Goal: Task Accomplishment & Management: Manage account settings

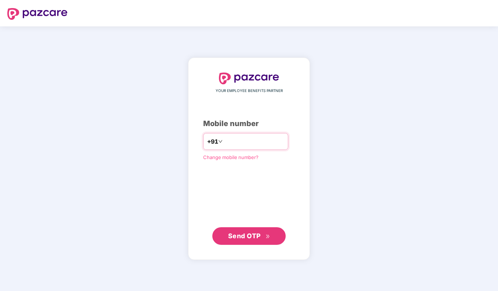
type input "**********"
click at [247, 230] on button "Send OTP" at bounding box center [248, 237] width 73 height 18
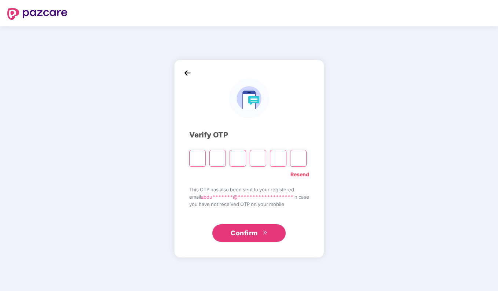
type input "*"
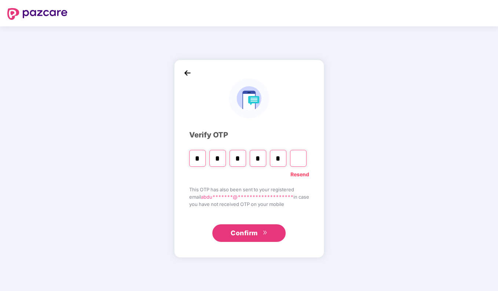
type input "*"
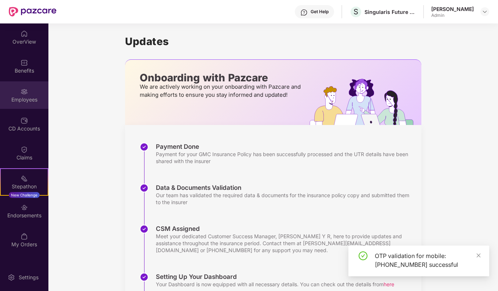
click at [18, 94] on div "Employees" at bounding box center [24, 95] width 48 height 28
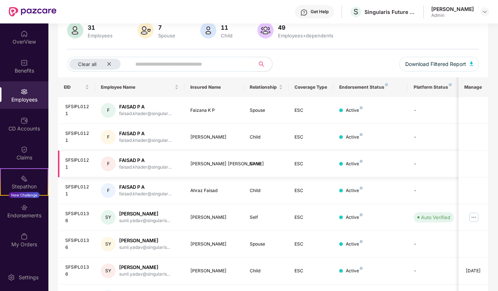
scroll to position [13, 0]
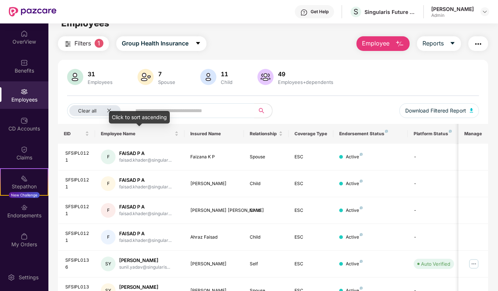
click at [109, 111] on div "Click to sort ascending" at bounding box center [139, 117] width 61 height 12
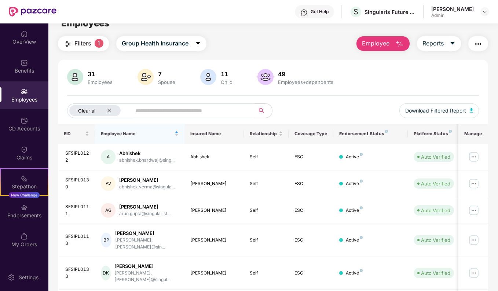
click at [108, 111] on icon "close" at bounding box center [109, 110] width 5 height 5
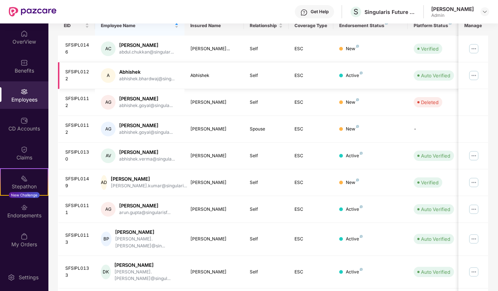
scroll to position [166, 0]
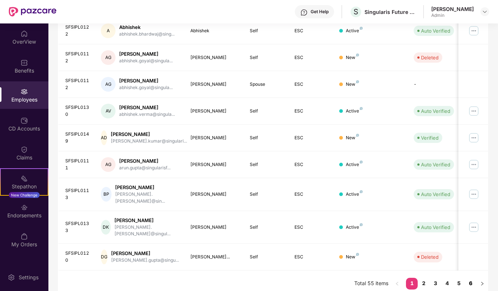
click at [472, 278] on link "6" at bounding box center [471, 283] width 12 height 11
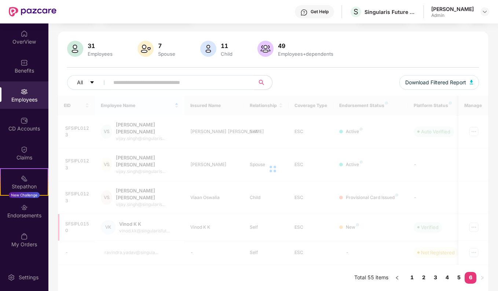
scroll to position [23, 0]
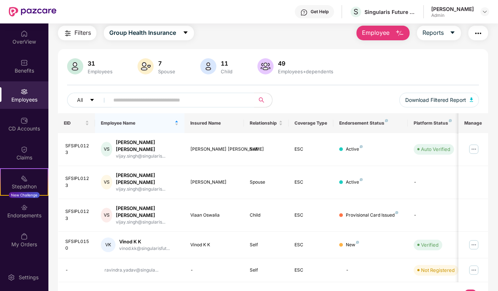
click at [462, 279] on link "5" at bounding box center [459, 295] width 12 height 11
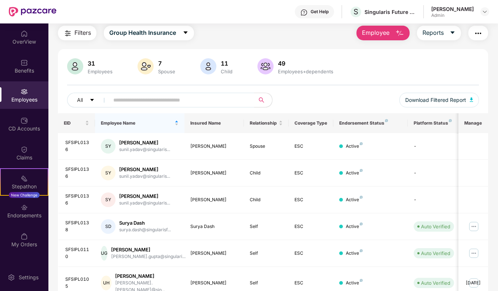
scroll to position [160, 0]
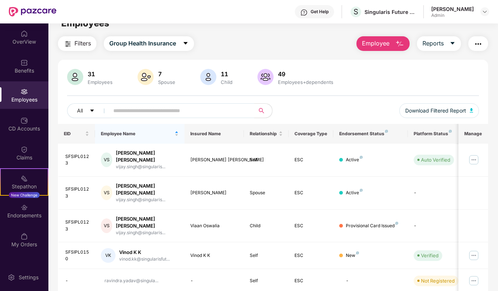
scroll to position [23, 0]
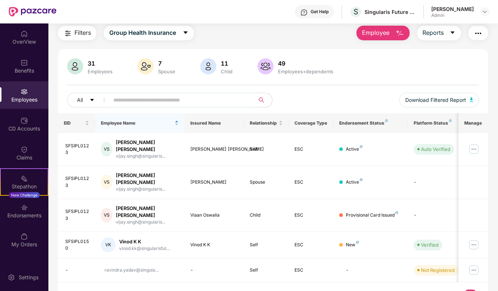
click at [461, 279] on link "5" at bounding box center [459, 295] width 12 height 11
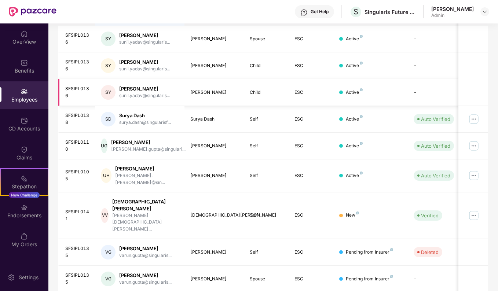
scroll to position [160, 0]
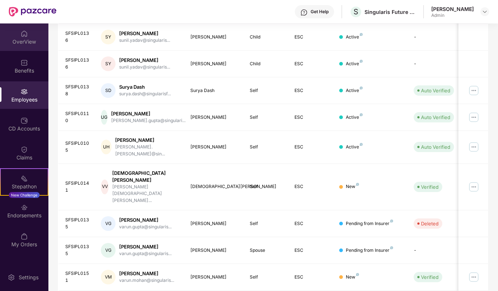
click at [22, 46] on div "OverView" at bounding box center [24, 37] width 48 height 28
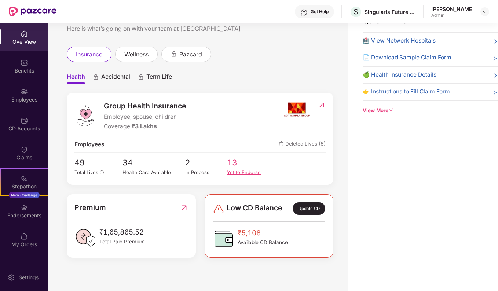
click at [239, 171] on div "Yet to Endorse" at bounding box center [248, 172] width 42 height 7
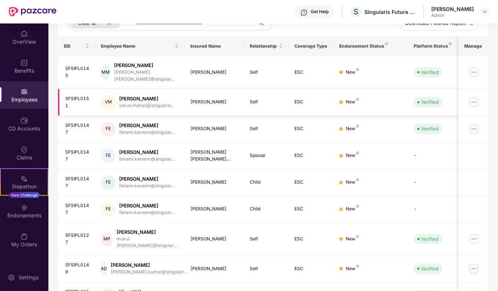
scroll to position [86, 0]
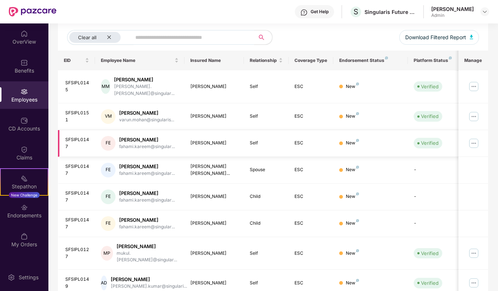
click at [477, 138] on img at bounding box center [474, 144] width 12 height 12
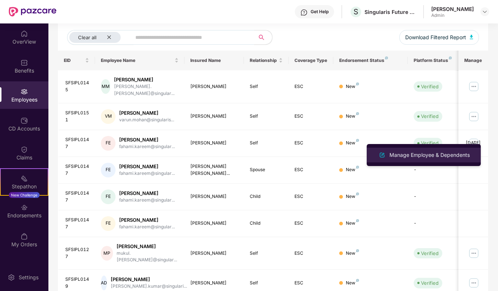
click at [417, 157] on div "Manage Employee & Dependents" at bounding box center [429, 155] width 83 height 8
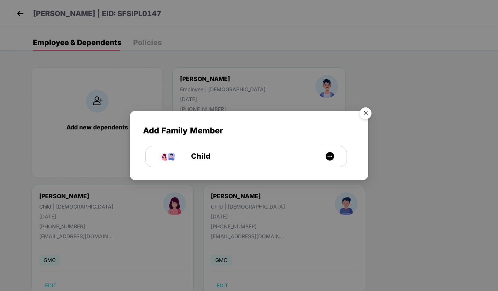
click at [364, 115] on img "Close" at bounding box center [366, 114] width 21 height 21
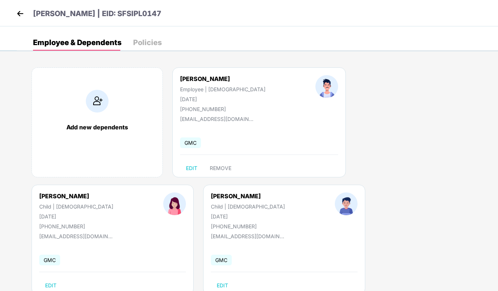
click at [20, 17] on img at bounding box center [20, 13] width 11 height 11
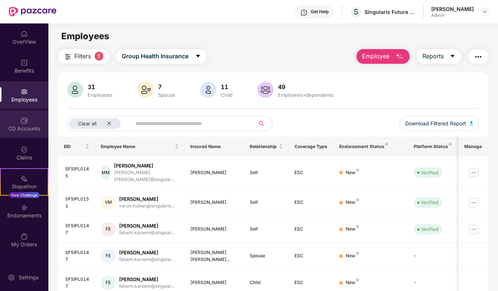
click at [18, 120] on div "CD Accounts" at bounding box center [24, 124] width 48 height 28
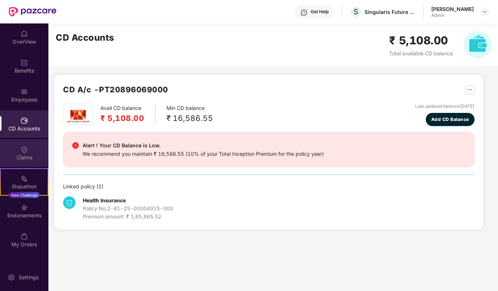
click at [18, 162] on div "Claims" at bounding box center [24, 153] width 48 height 28
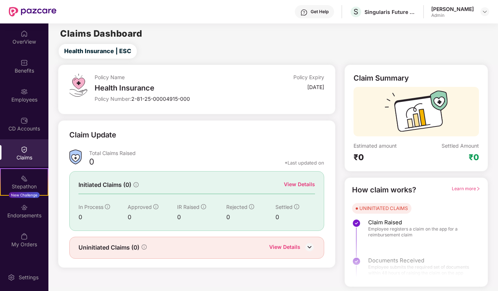
click at [465, 189] on span "Learn more" at bounding box center [466, 189] width 29 height 6
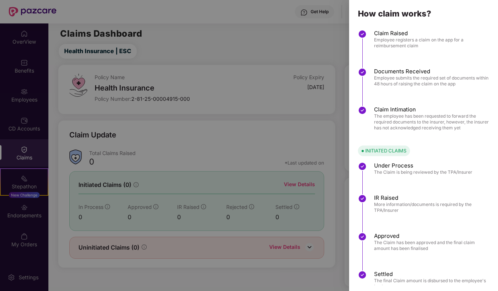
scroll to position [0, 0]
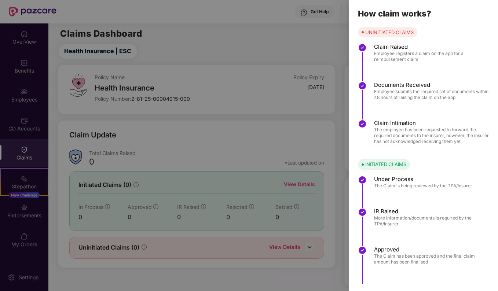
click at [269, 54] on div at bounding box center [249, 145] width 498 height 291
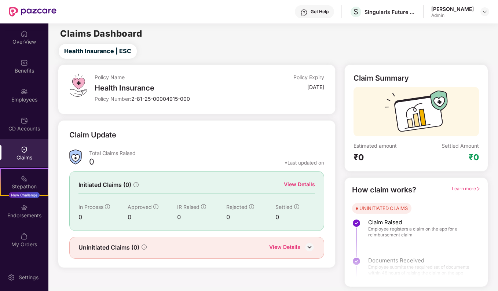
click at [22, 150] on img at bounding box center [24, 149] width 7 height 7
click at [287, 246] on div "View Details" at bounding box center [284, 248] width 31 height 10
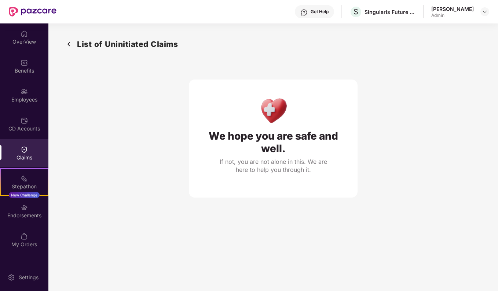
click at [72, 43] on img at bounding box center [69, 44] width 12 height 12
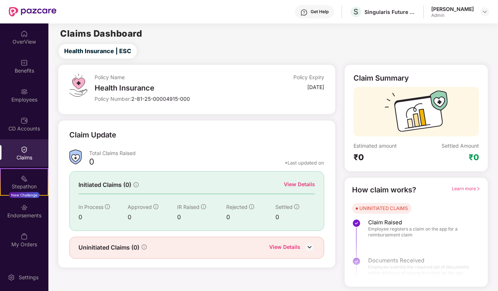
click at [311, 13] on div "Get Help" at bounding box center [320, 12] width 18 height 6
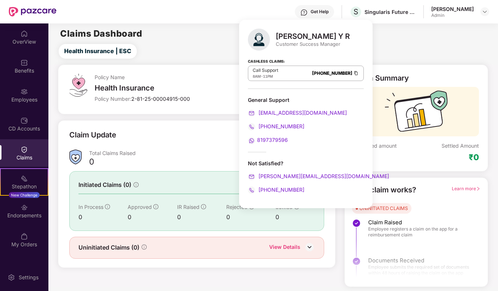
drag, startPoint x: 441, startPoint y: 45, endPoint x: 463, endPoint y: 28, distance: 27.7
click at [441, 45] on div "Health Insurance | ESC" at bounding box center [274, 51] width 447 height 15
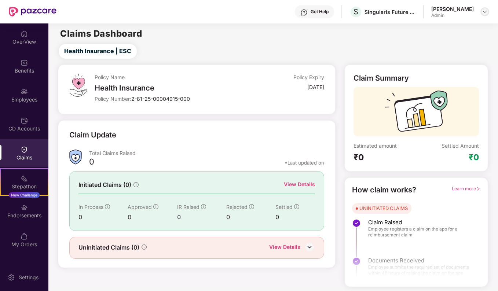
click at [487, 11] on img at bounding box center [485, 12] width 6 height 6
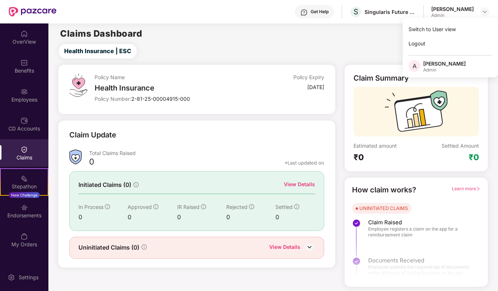
click at [268, 40] on main "Claims Dashboard Health Insurance | ESC Policy Name Health Insurance Policy Num…" at bounding box center [273, 155] width 450 height 264
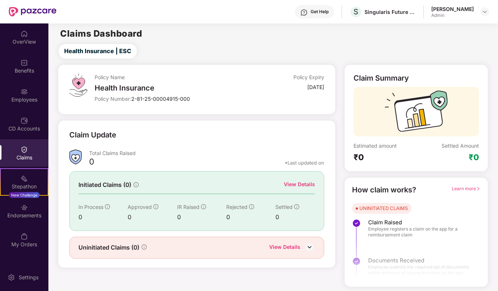
click at [309, 246] on img at bounding box center [309, 247] width 11 height 11
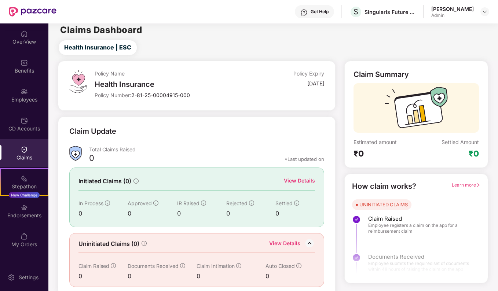
scroll to position [7, 0]
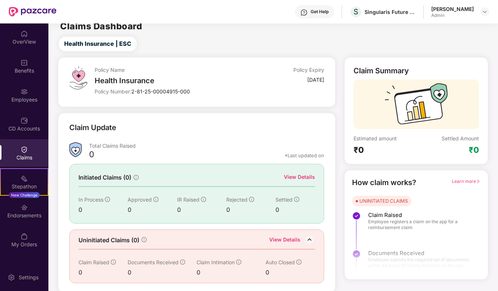
click at [203, 136] on div "Claim Update" at bounding box center [196, 132] width 255 height 20
click at [25, 131] on div "CD Accounts" at bounding box center [24, 128] width 48 height 7
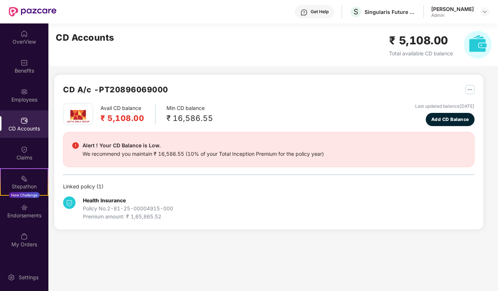
scroll to position [0, 0]
click at [440, 118] on span "Add CD Balance" at bounding box center [451, 119] width 38 height 7
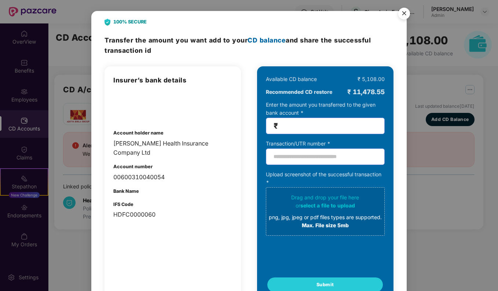
click at [402, 16] on img "Close" at bounding box center [404, 14] width 21 height 21
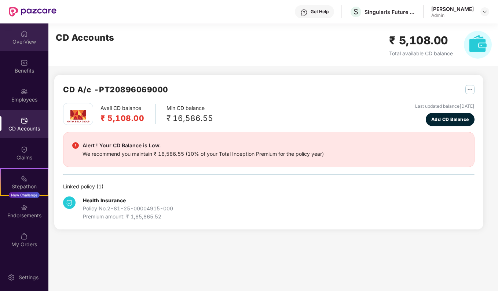
click at [23, 48] on div "OverView" at bounding box center [24, 37] width 48 height 28
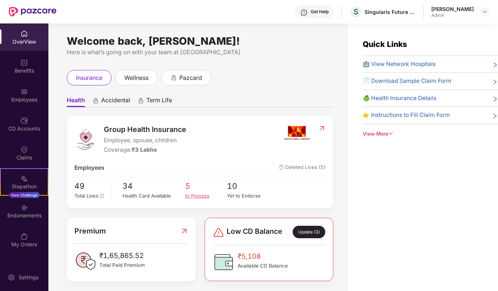
click at [189, 196] on div "In Process" at bounding box center [206, 195] width 42 height 7
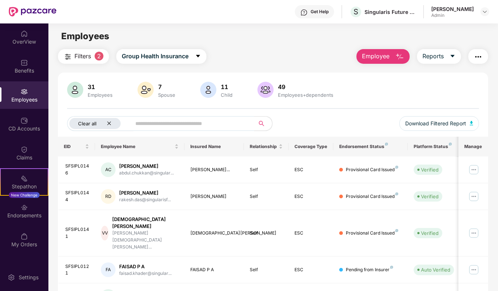
click at [109, 121] on icon "close" at bounding box center [109, 123] width 5 height 5
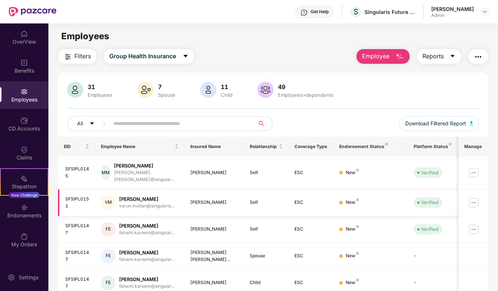
scroll to position [37, 0]
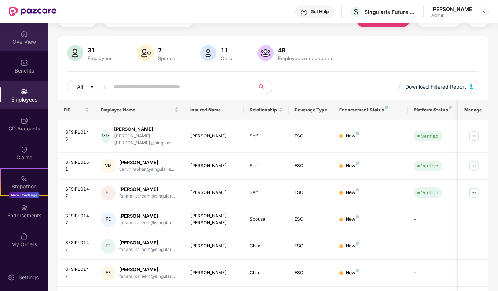
click at [24, 38] on div "OverView" at bounding box center [24, 41] width 48 height 7
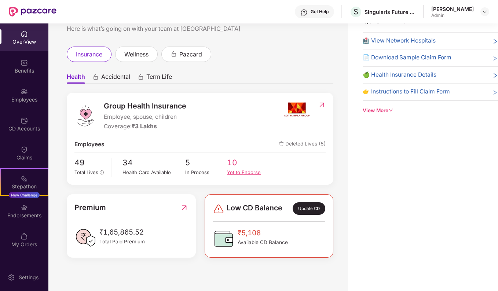
click at [251, 175] on div "Yet to Endorse" at bounding box center [248, 172] width 42 height 7
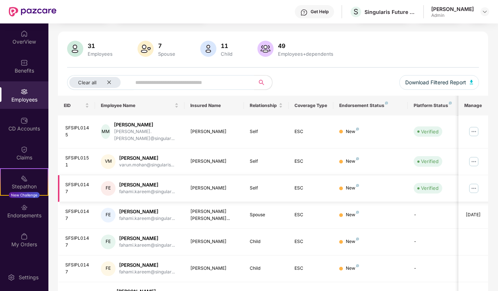
scroll to position [13, 0]
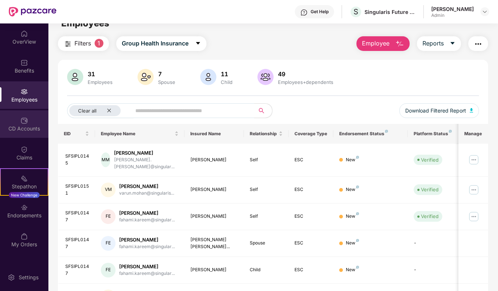
click at [30, 123] on div "CD Accounts" at bounding box center [24, 124] width 48 height 28
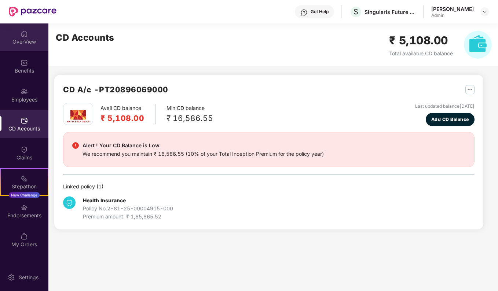
click at [26, 38] on div "OverView" at bounding box center [24, 41] width 48 height 7
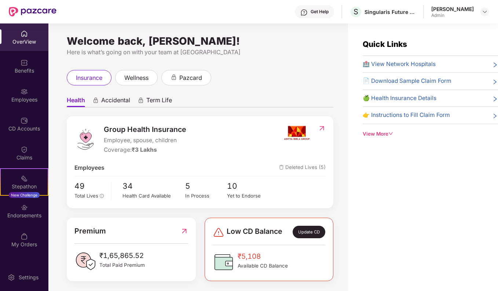
scroll to position [3, 0]
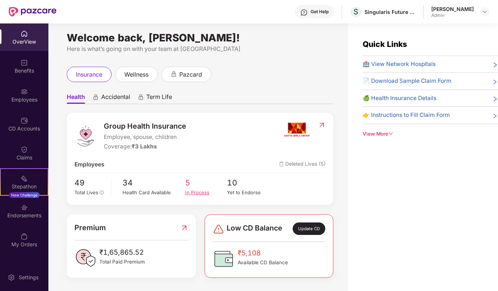
click at [190, 180] on span "5" at bounding box center [206, 183] width 42 height 12
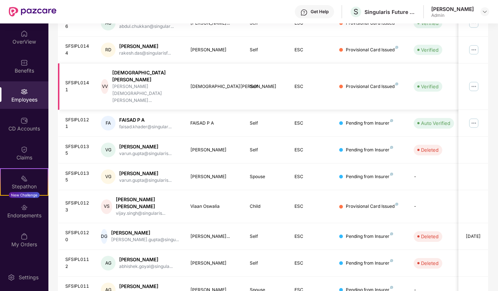
scroll to position [73, 0]
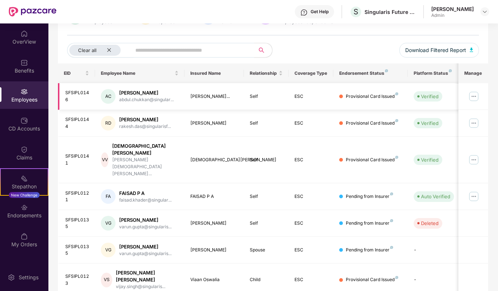
click at [470, 99] on img at bounding box center [474, 97] width 12 height 12
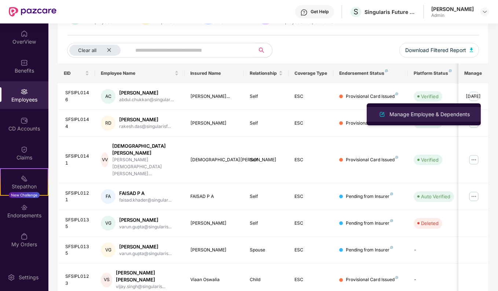
click at [439, 111] on div "Manage Employee & Dependents" at bounding box center [429, 114] width 83 height 8
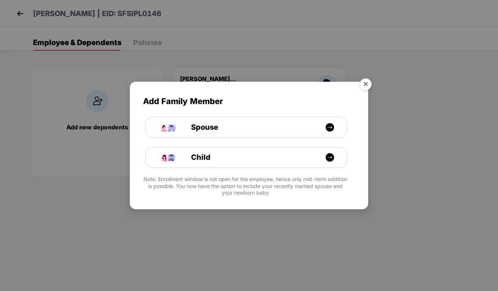
click at [369, 83] on img "Close" at bounding box center [366, 85] width 21 height 21
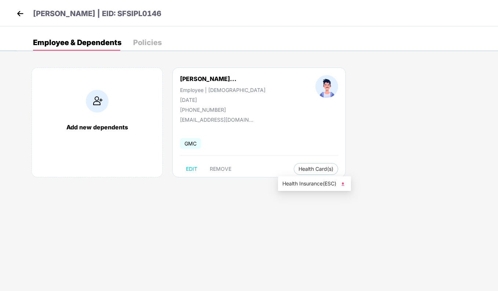
click at [295, 181] on span "Health Insurance(ESC)" at bounding box center [315, 184] width 64 height 8
click at [22, 12] on img at bounding box center [20, 13] width 11 height 11
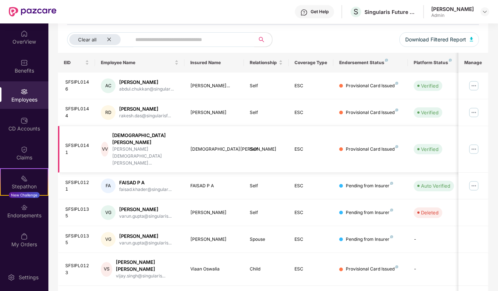
scroll to position [110, 0]
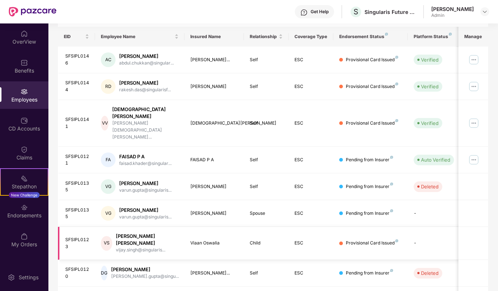
click at [385, 240] on div "Provisional Card Issued" at bounding box center [372, 243] width 52 height 7
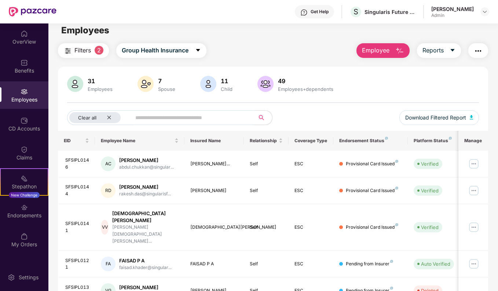
scroll to position [0, 0]
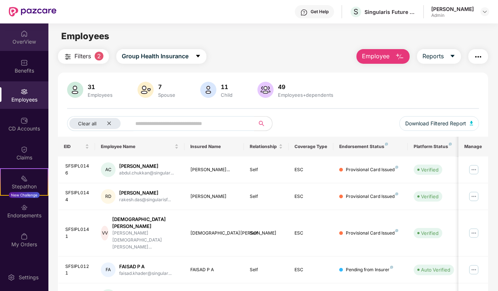
click at [25, 33] on img at bounding box center [24, 33] width 7 height 7
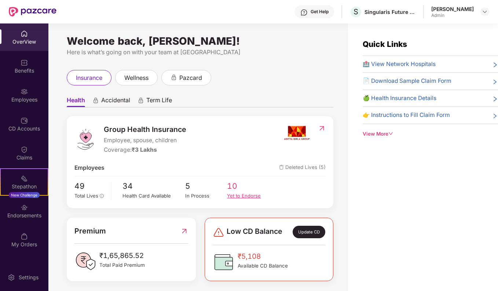
click at [241, 196] on div "Yet to Endorse" at bounding box center [248, 195] width 42 height 7
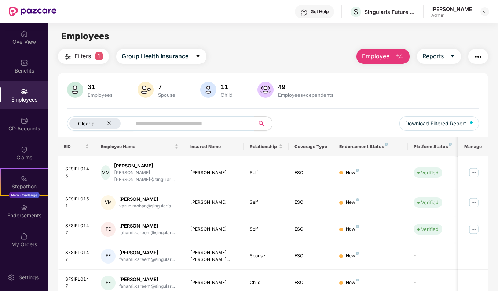
click at [109, 124] on icon "close" at bounding box center [110, 124] width 4 height 4
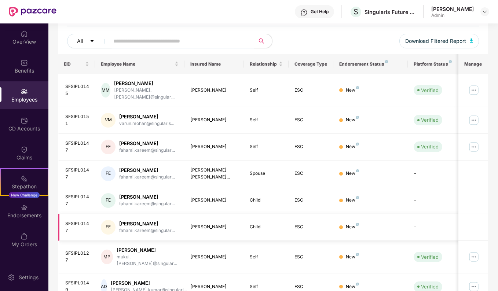
scroll to position [50, 0]
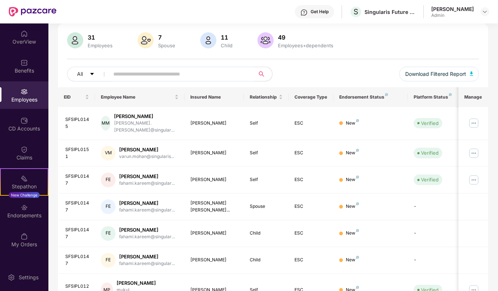
click at [356, 100] on th "Endorsement Status" at bounding box center [371, 97] width 75 height 20
click at [359, 97] on div "Endorsement Status" at bounding box center [370, 97] width 63 height 6
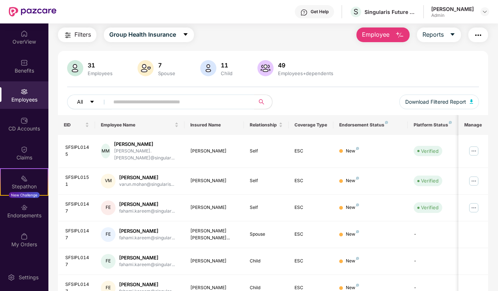
scroll to position [13, 0]
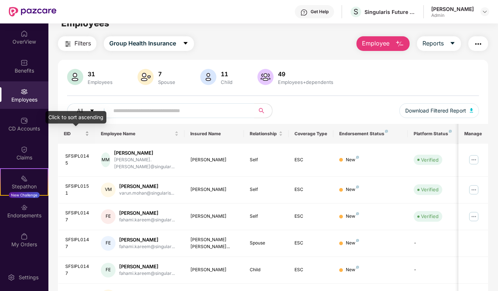
click at [87, 135] on div "EID" at bounding box center [77, 133] width 26 height 7
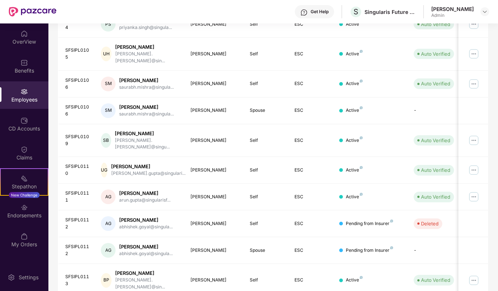
scroll to position [160, 0]
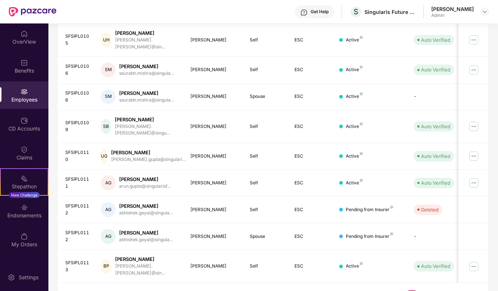
click at [472, 279] on link "6" at bounding box center [471, 296] width 12 height 11
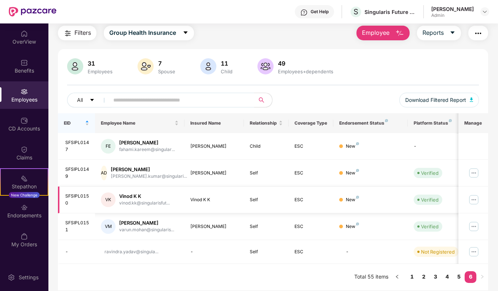
scroll to position [23, 0]
click at [70, 125] on span "EID" at bounding box center [74, 123] width 20 height 6
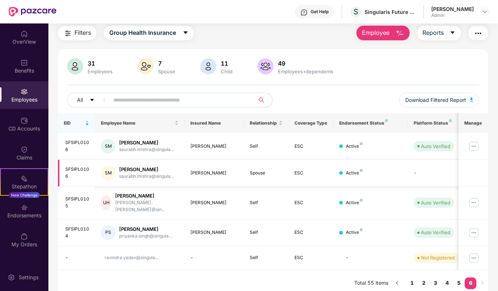
scroll to position [0, 0]
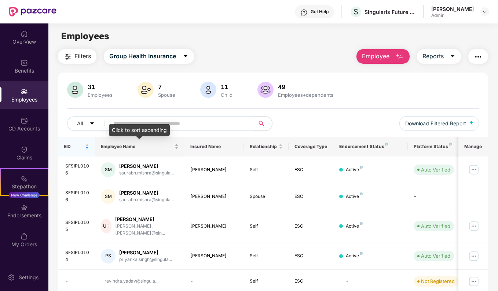
click at [159, 150] on div "Employee Name" at bounding box center [140, 146] width 78 height 7
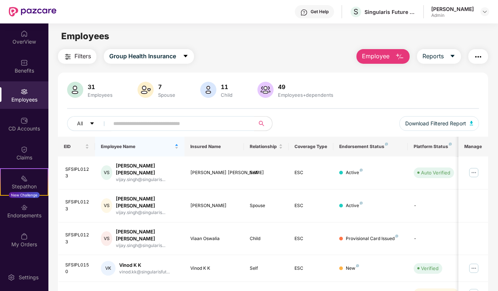
click at [163, 148] on span "Employee Name" at bounding box center [137, 147] width 72 height 6
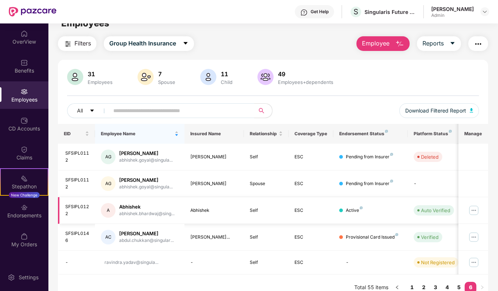
scroll to position [23, 0]
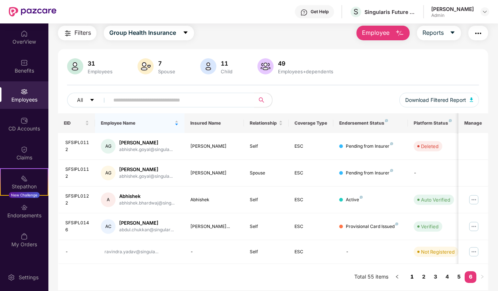
click at [413, 278] on link "1" at bounding box center [412, 277] width 12 height 11
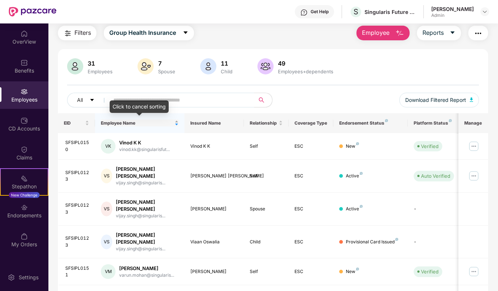
click at [148, 125] on span "Employee Name" at bounding box center [137, 123] width 72 height 6
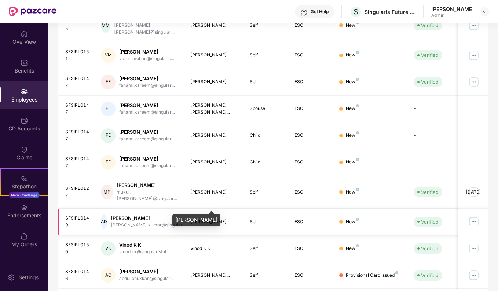
scroll to position [160, 0]
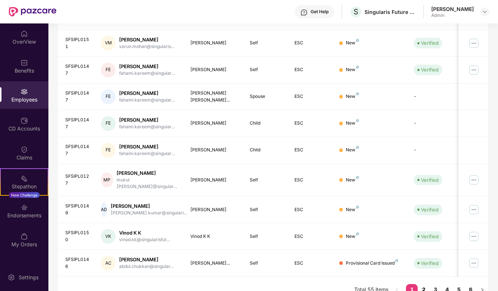
click at [426, 279] on link "2" at bounding box center [424, 289] width 12 height 11
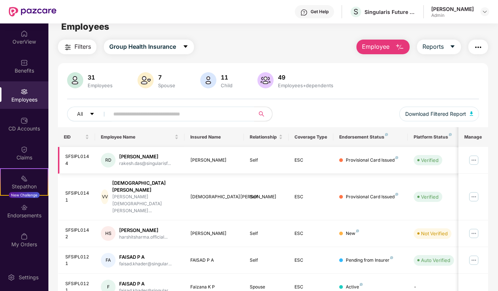
scroll to position [0, 0]
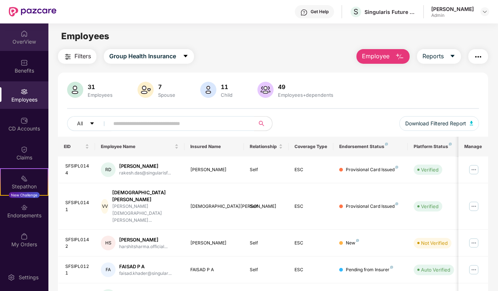
click at [26, 36] on img at bounding box center [24, 33] width 7 height 7
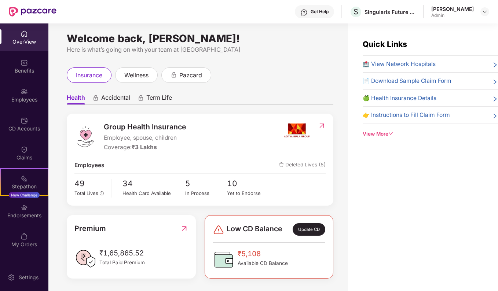
scroll to position [3, 0]
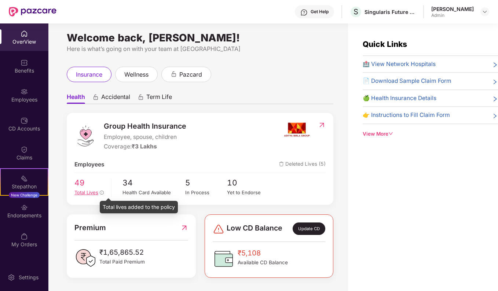
click at [103, 192] on icon "info-circle" at bounding box center [102, 193] width 4 height 4
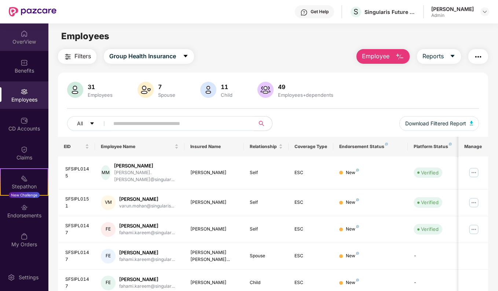
click at [23, 43] on div "OverView" at bounding box center [24, 41] width 48 height 7
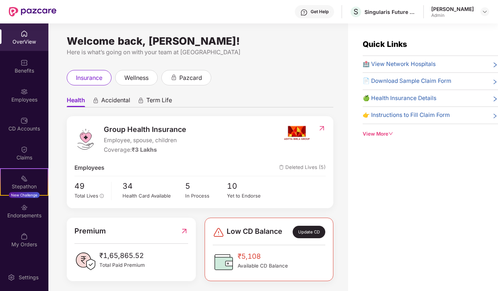
click at [310, 168] on span "Deleted Lives (5)" at bounding box center [302, 168] width 47 height 9
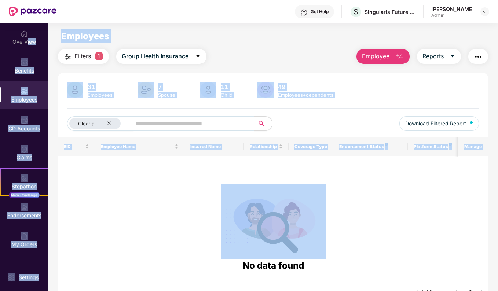
drag, startPoint x: 26, startPoint y: 43, endPoint x: 106, endPoint y: 202, distance: 178.4
click at [106, 202] on div "OverView Benefits Employees CD Accounts Claims Stepathon New Challenge Endorsem…" at bounding box center [249, 157] width 498 height 268
drag, startPoint x: 106, startPoint y: 202, endPoint x: 123, endPoint y: 208, distance: 17.8
click at [123, 208] on div at bounding box center [274, 222] width 420 height 75
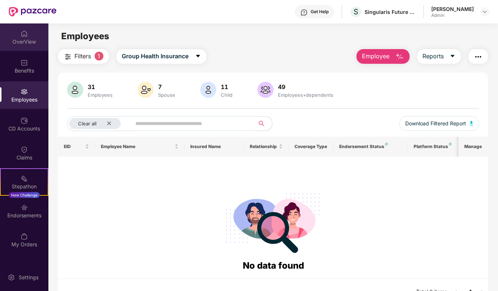
click at [23, 40] on div "OverView" at bounding box center [24, 41] width 48 height 7
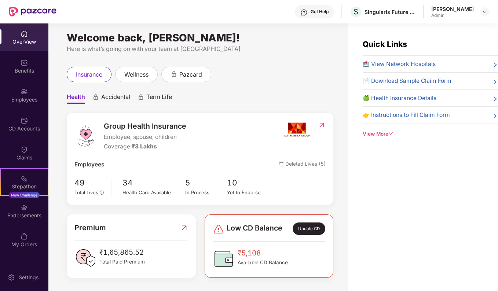
click at [387, 130] on div "View More" at bounding box center [430, 134] width 135 height 8
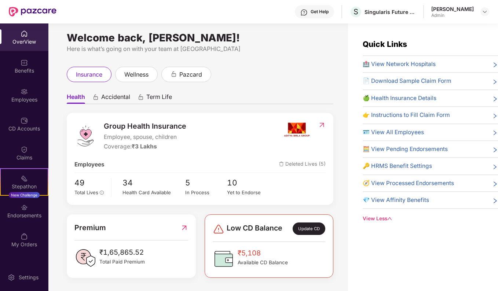
click at [407, 94] on span "🍏 Health Insurance Details" at bounding box center [400, 98] width 74 height 9
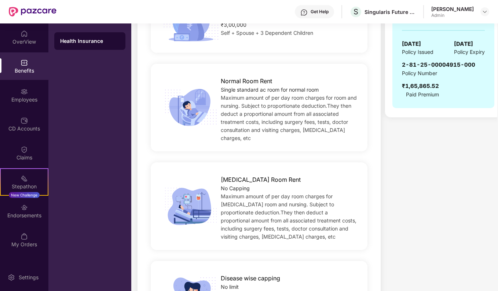
scroll to position [73, 0]
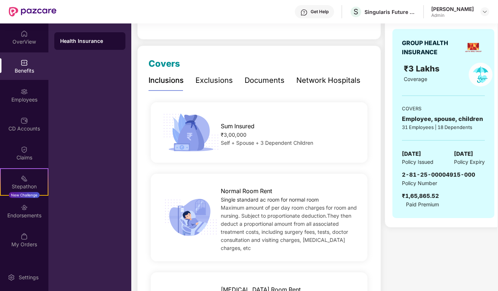
click at [211, 81] on div "Exclusions" at bounding box center [214, 80] width 37 height 11
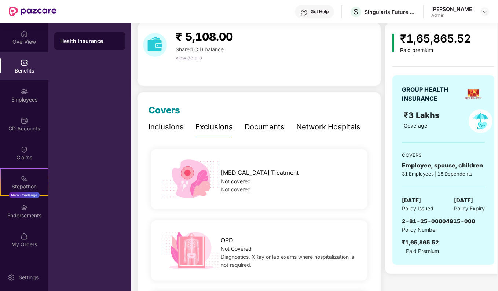
scroll to position [0, 0]
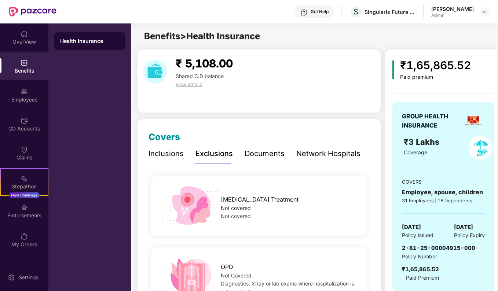
click at [270, 157] on div "Documents" at bounding box center [265, 153] width 40 height 11
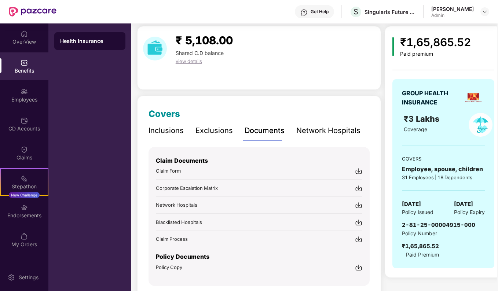
scroll to position [51, 0]
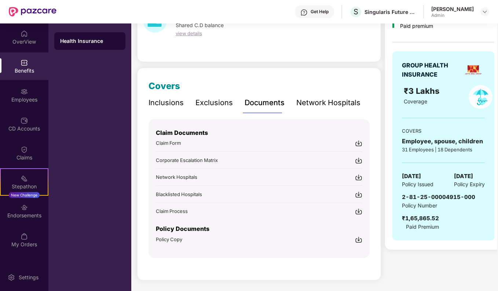
click at [321, 104] on div "Network Hospitals" at bounding box center [329, 102] width 64 height 11
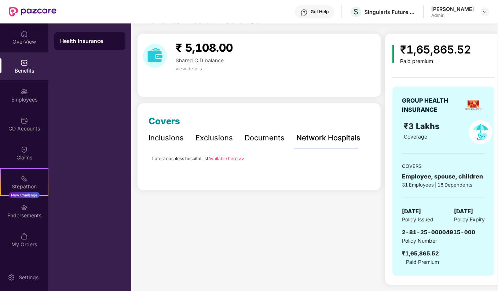
scroll to position [15, 0]
click at [351, 160] on link "Click here >>" at bounding box center [352, 159] width 28 height 6
click at [174, 139] on div "Inclusions" at bounding box center [166, 138] width 35 height 11
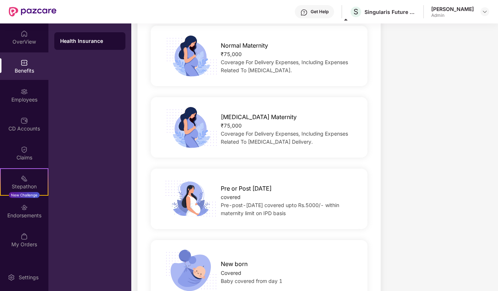
scroll to position [933, 0]
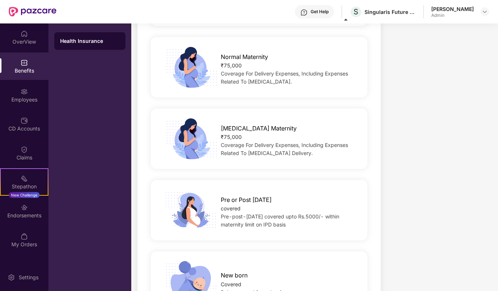
drag, startPoint x: 497, startPoint y: 188, endPoint x: 499, endPoint y: 47, distance: 140.9
click at [498, 47] on html "Get Help S Singularis Future Serv India Private Limited [PERSON_NAME] Admin Ove…" at bounding box center [249, 145] width 498 height 291
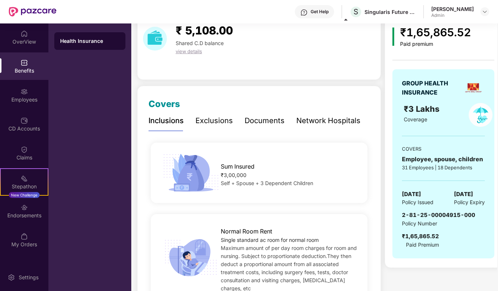
scroll to position [73, 0]
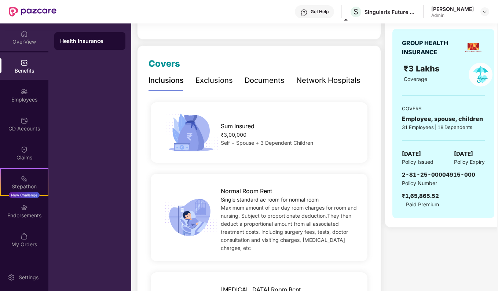
click at [29, 37] on div "OverView" at bounding box center [24, 37] width 48 height 28
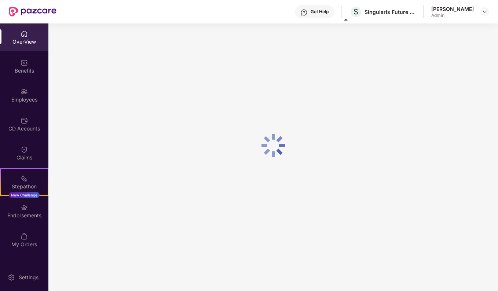
scroll to position [23, 0]
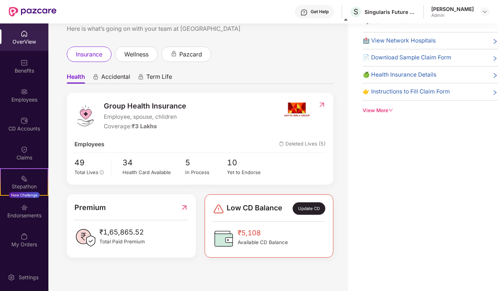
click at [392, 107] on div "View More" at bounding box center [430, 111] width 135 height 8
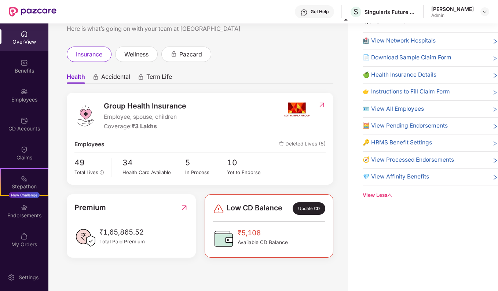
click at [404, 141] on span "🔑 HRMS Benefit Settings" at bounding box center [397, 142] width 69 height 9
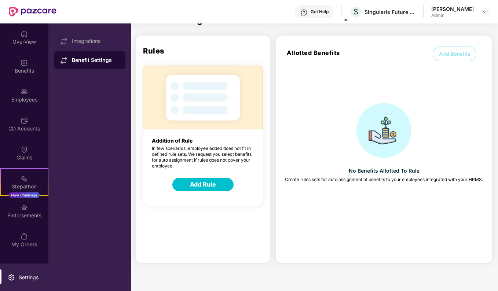
scroll to position [0, 0]
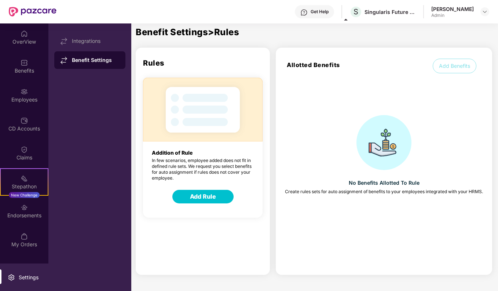
click at [465, 70] on button "Add Benefits" at bounding box center [455, 66] width 44 height 15
click at [198, 198] on button "Add Rule" at bounding box center [202, 197] width 61 height 14
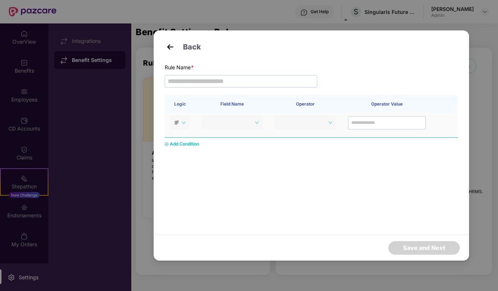
click at [183, 125] on span "IF" at bounding box center [180, 122] width 11 height 11
click at [248, 123] on span at bounding box center [233, 122] width 54 height 11
click at [239, 153] on div "No data" at bounding box center [232, 156] width 53 height 8
click at [199, 176] on div "Logic Field Name Operator Operator Value IF Add Condition" at bounding box center [312, 153] width 294 height 117
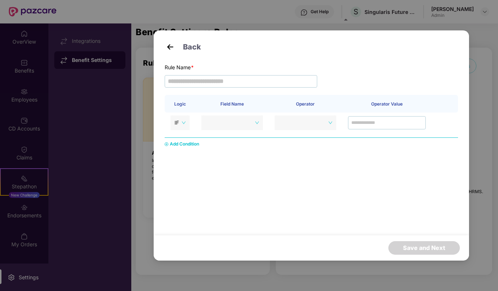
drag, startPoint x: 199, startPoint y: 176, endPoint x: 193, endPoint y: 143, distance: 33.6
click at [193, 143] on div "Add Condition" at bounding box center [184, 144] width 29 height 7
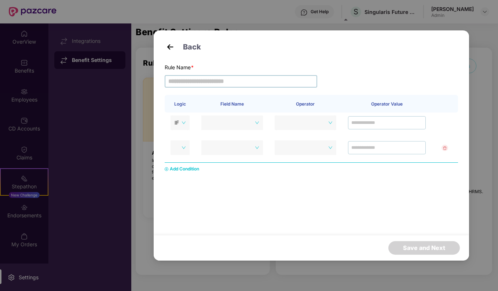
click at [186, 80] on input "text" at bounding box center [241, 81] width 153 height 12
click at [251, 124] on span at bounding box center [233, 122] width 54 height 11
click at [238, 146] on icon at bounding box center [232, 144] width 14 height 7
click at [169, 43] on img at bounding box center [170, 46] width 11 height 11
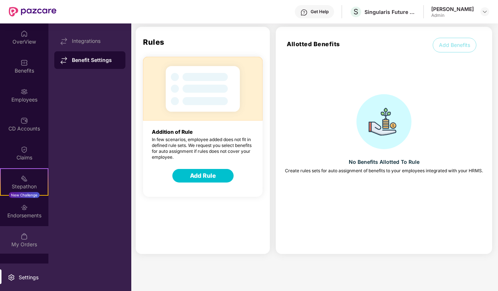
scroll to position [28, 0]
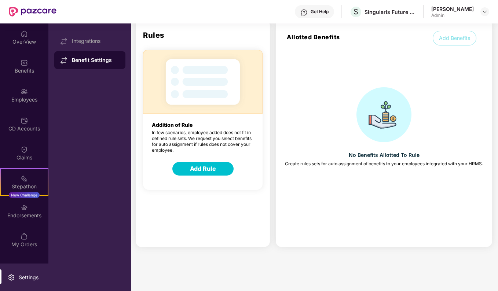
click at [19, 276] on div "Settings" at bounding box center [29, 277] width 24 height 7
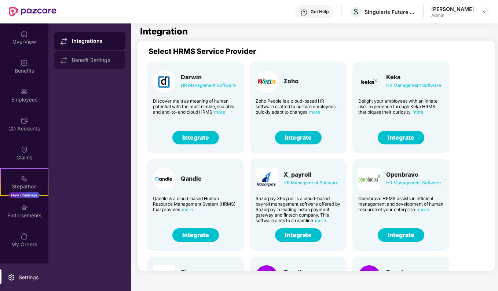
click at [83, 63] on div "Benefit Settings" at bounding box center [89, 60] width 71 height 18
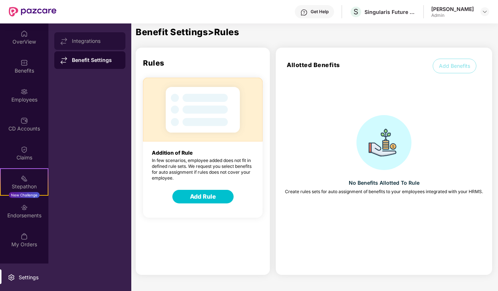
click at [81, 43] on div "Integrations" at bounding box center [96, 41] width 48 height 6
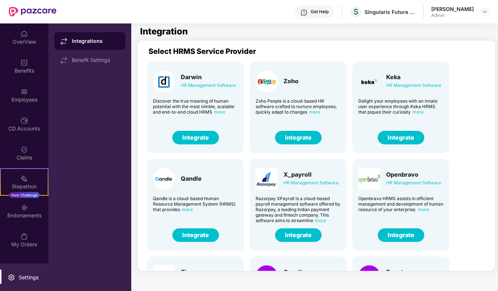
click at [417, 113] on span "more" at bounding box center [418, 112] width 11 height 6
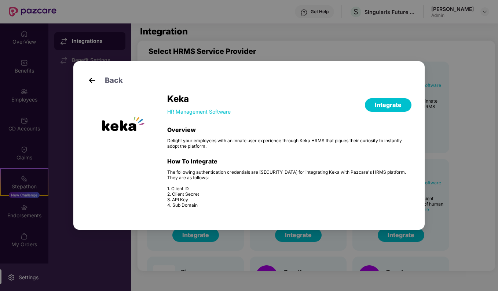
click at [386, 106] on button "Integrate" at bounding box center [388, 105] width 47 height 14
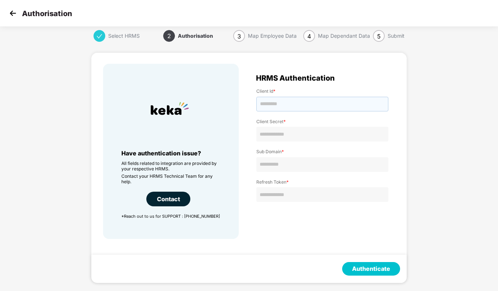
click at [297, 104] on input "text" at bounding box center [323, 104] width 132 height 15
click at [294, 136] on input "text" at bounding box center [323, 134] width 132 height 15
click at [295, 163] on input "text" at bounding box center [323, 164] width 132 height 15
click at [289, 189] on input "text" at bounding box center [323, 195] width 132 height 15
click at [10, 14] on img at bounding box center [12, 13] width 11 height 11
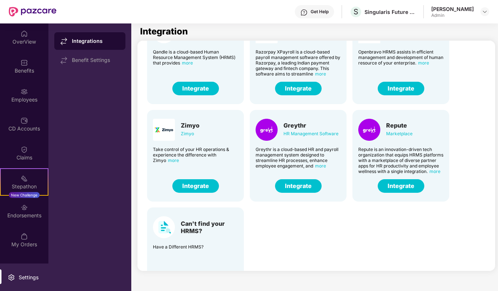
scroll to position [175, 0]
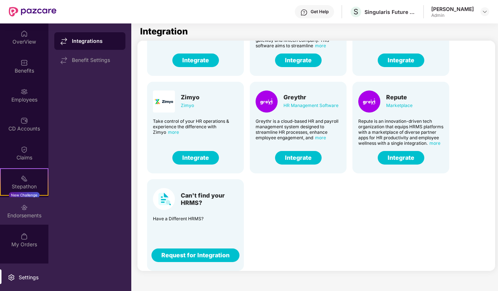
click at [35, 215] on div "Endorsements" at bounding box center [24, 215] width 48 height 7
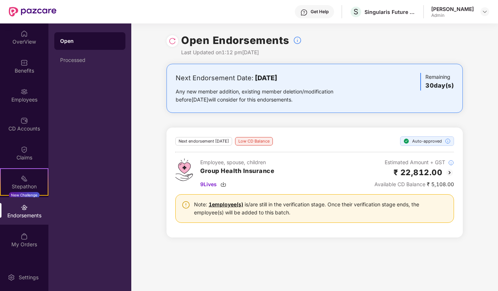
click at [225, 206] on link "1 employee(s)" at bounding box center [226, 204] width 34 height 6
click at [257, 266] on div "Open Endorsements Last Updated on 1:12 pm, 13 Aug 2025 Next Endorsement Date: 1…" at bounding box center [314, 157] width 367 height 268
click at [450, 173] on img at bounding box center [450, 172] width 9 height 9
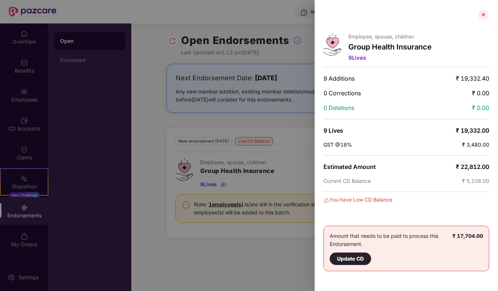
click at [483, 17] on div at bounding box center [484, 15] width 12 height 12
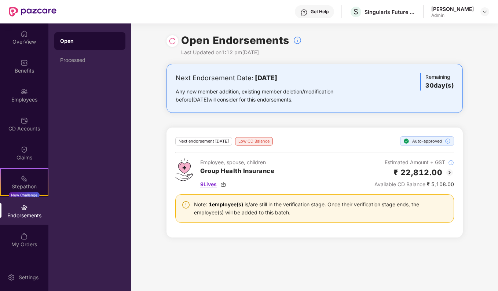
click at [225, 185] on img at bounding box center [224, 185] width 6 height 6
click at [23, 40] on div "OverView" at bounding box center [24, 41] width 48 height 7
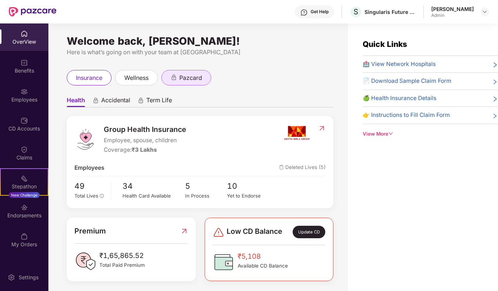
click at [204, 83] on div "pazcard" at bounding box center [186, 77] width 50 height 15
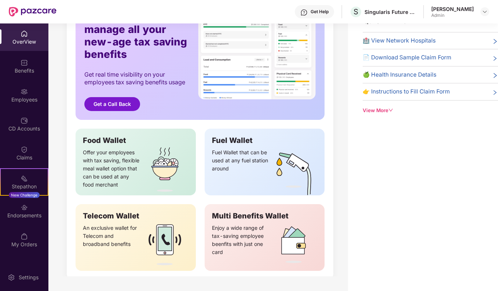
scroll to position [5, 0]
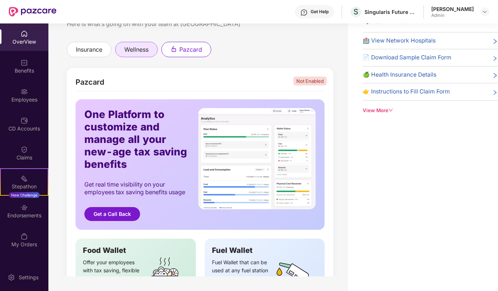
click at [137, 55] on div "wellness" at bounding box center [136, 49] width 43 height 15
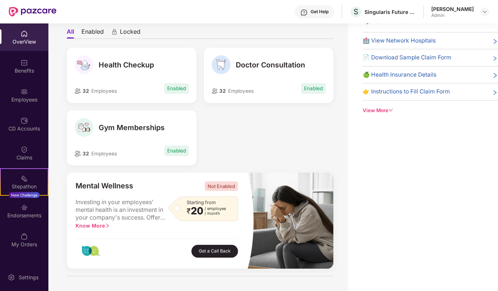
scroll to position [37, 0]
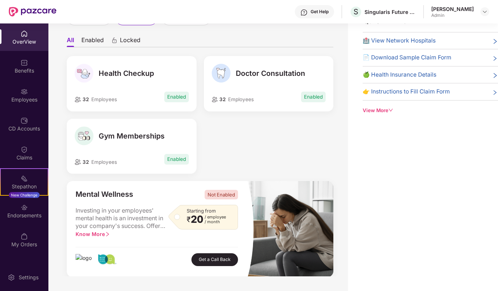
click at [133, 71] on span "Health Checkup" at bounding box center [126, 73] width 55 height 9
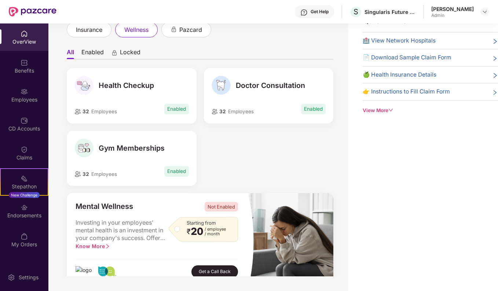
scroll to position [0, 0]
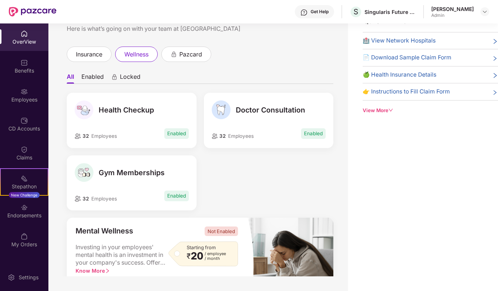
click at [98, 76] on li "Enabled" at bounding box center [92, 78] width 22 height 11
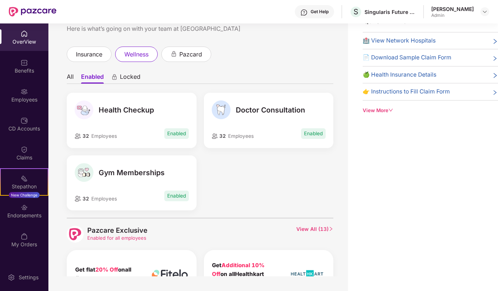
click at [161, 114] on div "Health Checkup" at bounding box center [132, 110] width 115 height 19
click at [123, 120] on div "Health Checkup" at bounding box center [132, 110] width 115 height 19
click at [120, 130] on div "32 Employees Enabled" at bounding box center [132, 133] width 115 height 13
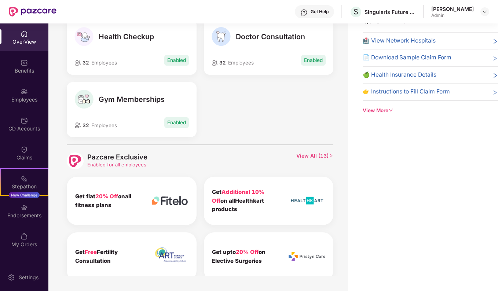
click at [107, 106] on div "Gym Memberships" at bounding box center [132, 99] width 115 height 19
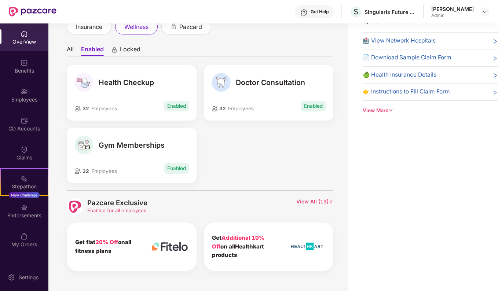
scroll to position [0, 0]
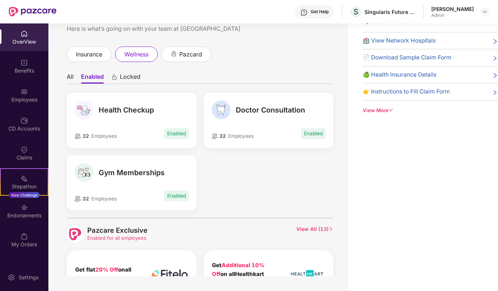
click at [88, 208] on div "Gym Memberships 32 Employees Enabled" at bounding box center [132, 183] width 130 height 55
drag, startPoint x: 100, startPoint y: 174, endPoint x: 163, endPoint y: 177, distance: 63.2
click at [163, 177] on span "Gym Memberships" at bounding box center [132, 172] width 66 height 9
copy span "Gym Memberships"
click at [181, 175] on div "Gym Memberships" at bounding box center [132, 172] width 115 height 19
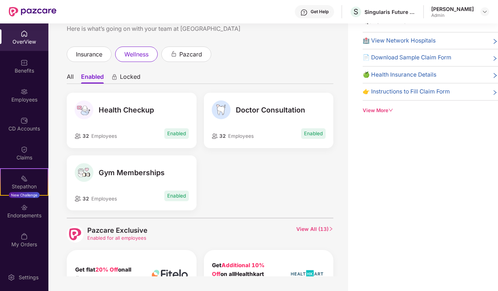
click at [118, 172] on span "Gym Memberships" at bounding box center [132, 172] width 66 height 9
drag, startPoint x: 118, startPoint y: 172, endPoint x: 215, endPoint y: 179, distance: 97.1
click at [215, 179] on div "Health Checkup 32 Employees Enabled Doctor Consultation 32 Employees Enabled Gy…" at bounding box center [200, 155] width 274 height 125
click at [379, 108] on div "View More" at bounding box center [430, 111] width 135 height 8
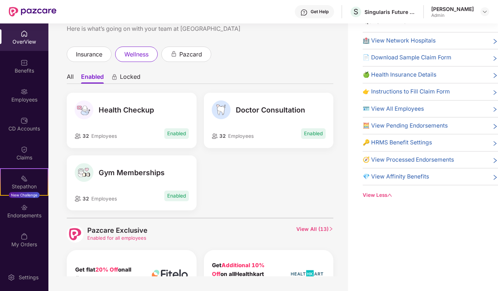
click at [417, 158] on span "🧭 View Processed Endorsements" at bounding box center [408, 160] width 91 height 9
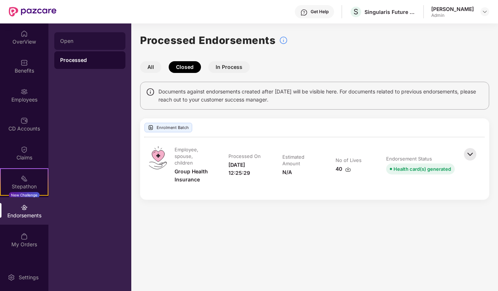
click at [71, 41] on div "Open" at bounding box center [89, 41] width 59 height 6
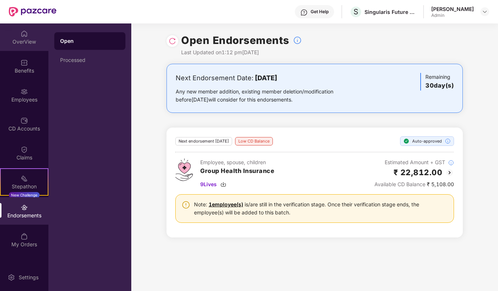
click at [25, 42] on div "OverView" at bounding box center [24, 41] width 48 height 7
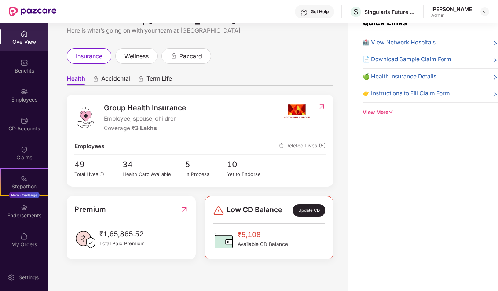
scroll to position [23, 0]
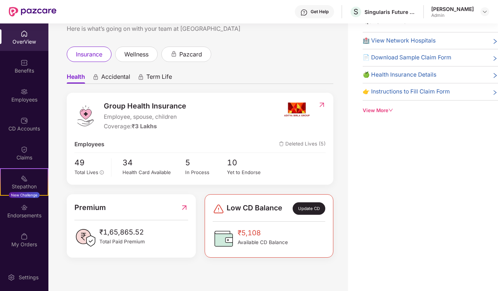
click at [119, 80] on span "Accidental" at bounding box center [115, 78] width 29 height 11
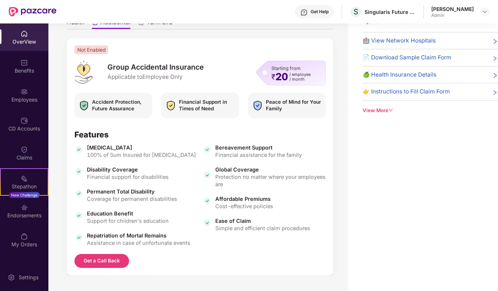
scroll to position [43, 0]
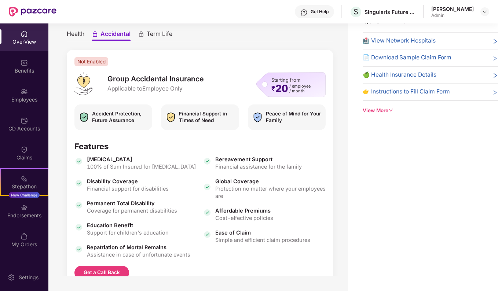
click at [155, 33] on span "Term Life" at bounding box center [160, 35] width 26 height 11
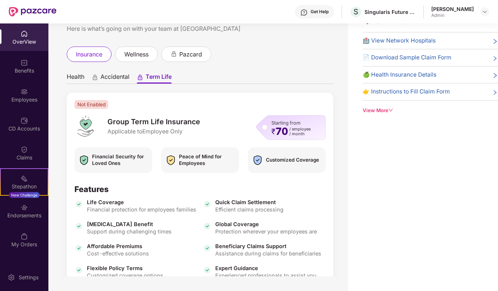
click at [79, 78] on span "Health" at bounding box center [76, 78] width 18 height 11
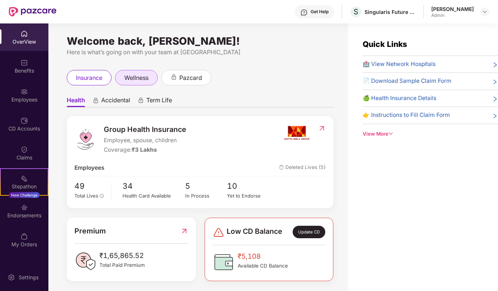
click at [138, 75] on span "wellness" at bounding box center [136, 77] width 24 height 9
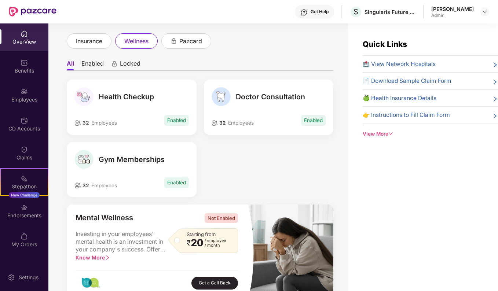
scroll to position [73, 0]
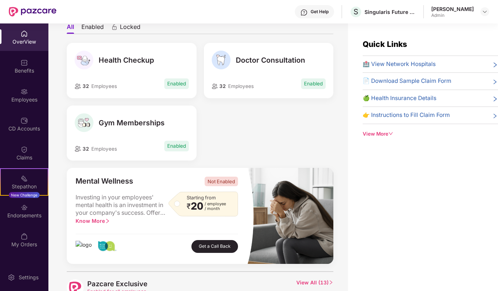
click at [378, 131] on div "View More" at bounding box center [430, 134] width 135 height 8
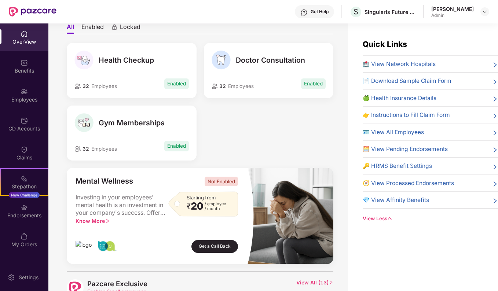
click at [393, 198] on span "💎 View Affinity Benefits" at bounding box center [396, 200] width 66 height 9
click at [493, 199] on icon "right" at bounding box center [496, 201] width 6 height 6
click at [383, 196] on span "💎 View Affinity Benefits" at bounding box center [396, 200] width 66 height 9
click at [420, 220] on div "Quick Links 🏥 View Network Hospitals 📄 Download Sample Claim Form 🍏 Health Insu…" at bounding box center [423, 168] width 150 height 291
click at [494, 198] on icon "right" at bounding box center [496, 201] width 6 height 6
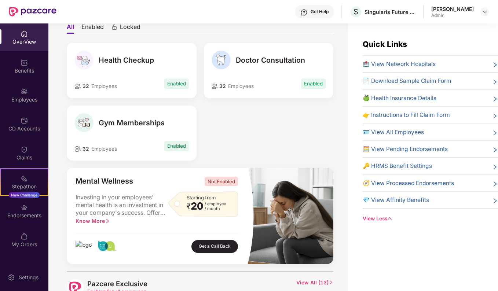
click at [396, 183] on span "🧭 View Processed Endorsements" at bounding box center [408, 183] width 91 height 9
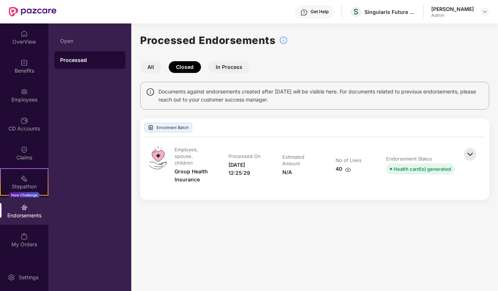
click at [249, 56] on div "Processed Endorsements All Closed In Process Documents against endorsements cre…" at bounding box center [314, 116] width 349 height 168
click at [243, 64] on button "In Process" at bounding box center [228, 67] width 41 height 12
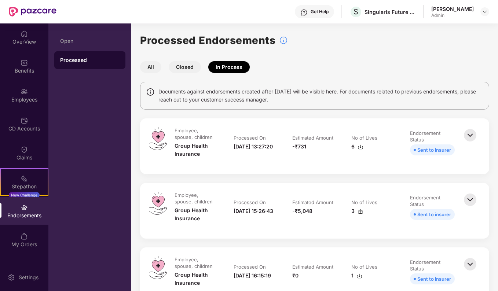
scroll to position [21, 0]
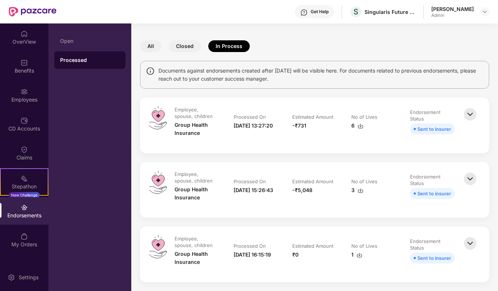
click at [473, 179] on img at bounding box center [470, 179] width 16 height 16
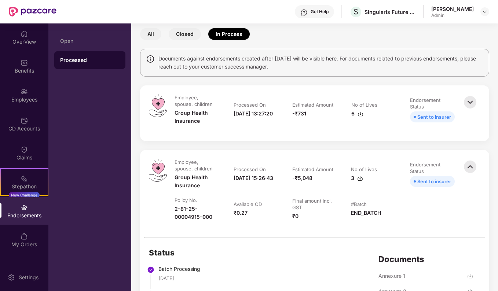
scroll to position [0, 0]
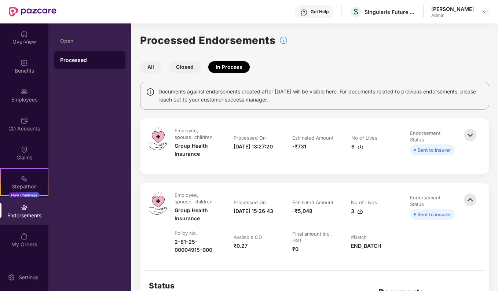
click at [469, 134] on img at bounding box center [470, 135] width 16 height 16
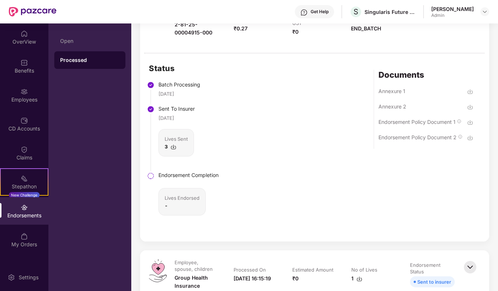
scroll to position [462, 0]
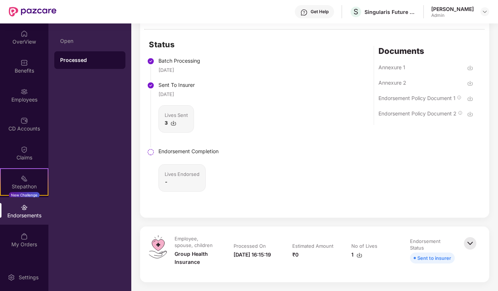
click at [471, 242] on img at bounding box center [470, 244] width 16 height 16
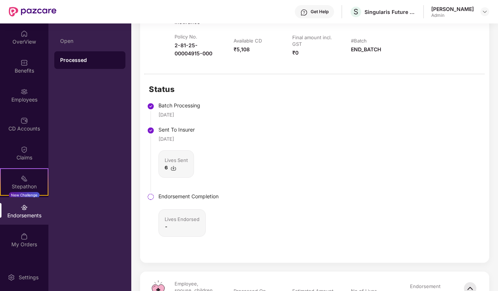
scroll to position [0, 0]
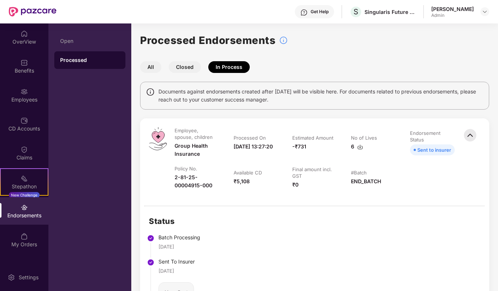
click at [189, 64] on button "Closed" at bounding box center [185, 67] width 32 height 12
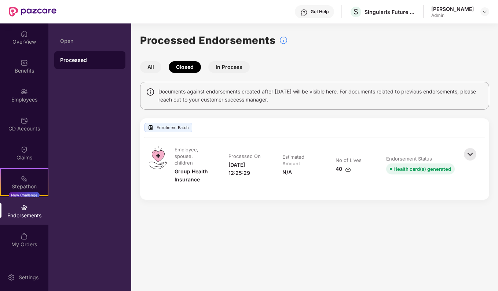
click at [154, 68] on button "All" at bounding box center [150, 67] width 21 height 12
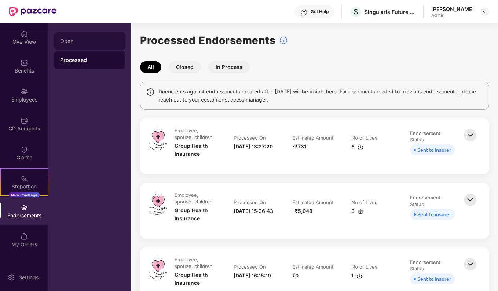
click at [67, 41] on div "Open" at bounding box center [89, 41] width 59 height 6
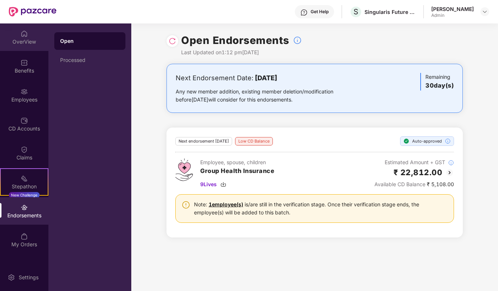
click at [27, 48] on div "OverView" at bounding box center [24, 37] width 48 height 28
